Goal: Find specific page/section: Find specific page/section

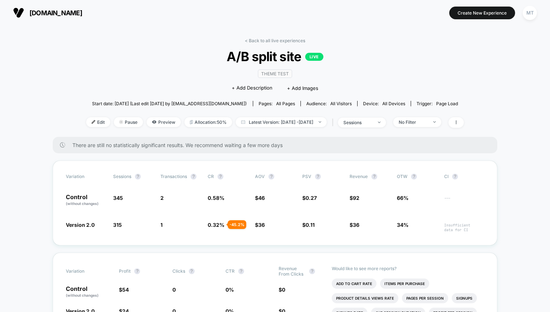
click at [55, 15] on span "[DOMAIN_NAME]" at bounding box center [55, 13] width 53 height 8
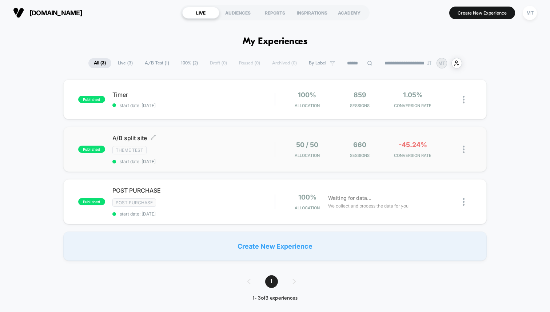
click at [269, 162] on span "start date: [DATE]" at bounding box center [193, 161] width 162 height 5
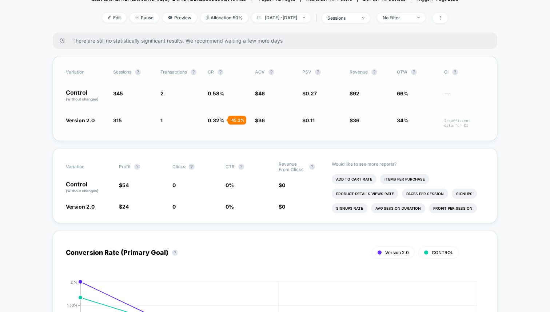
scroll to position [134, 0]
